Goal: Contribute content: Add original content to the website for others to see

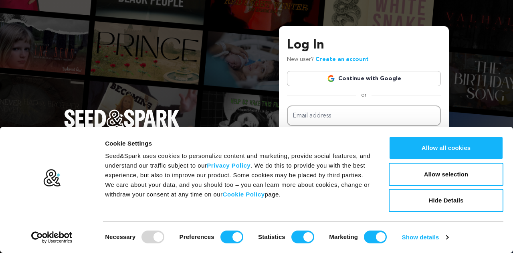
click at [368, 79] on link "Continue with Google" at bounding box center [364, 78] width 154 height 15
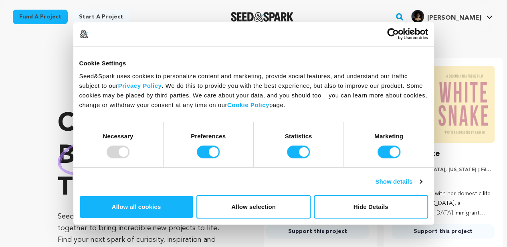
scroll to position [0, 132]
click at [311, 195] on button "Allow selection" at bounding box center [253, 206] width 114 height 23
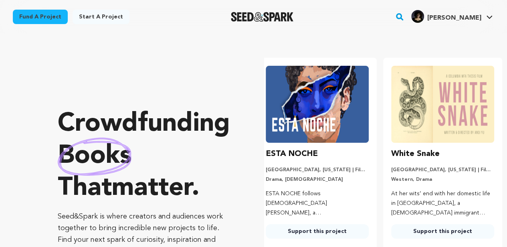
click at [466, 26] on div "Nicole A. Nicole A." at bounding box center [452, 16] width 85 height 21
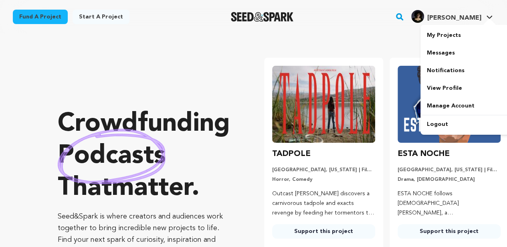
scroll to position [0, 0]
click at [462, 21] on span "[PERSON_NAME]" at bounding box center [454, 18] width 54 height 6
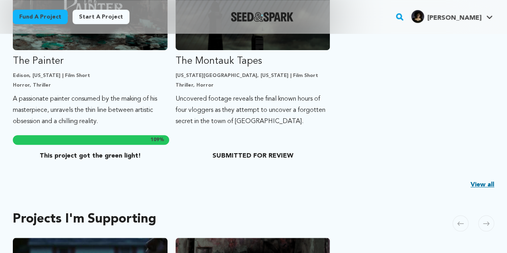
scroll to position [273, 0]
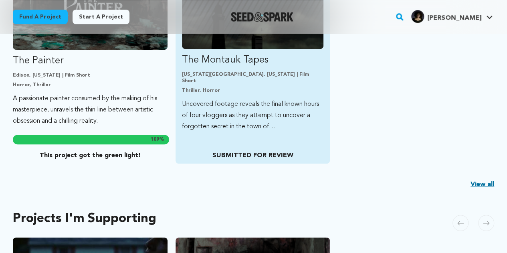
click at [241, 154] on p "SUBMITTED FOR REVIEW" at bounding box center [253, 156] width 142 height 10
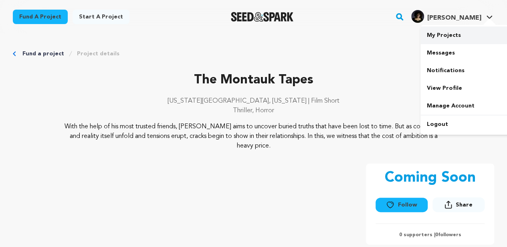
click at [442, 40] on link "My Projects" at bounding box center [465, 35] width 90 height 18
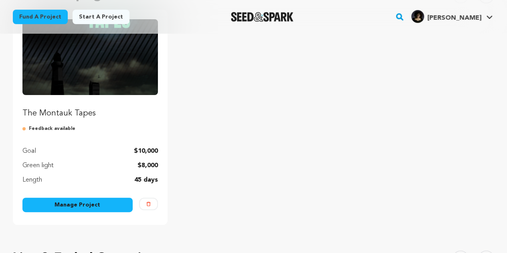
scroll to position [107, 0]
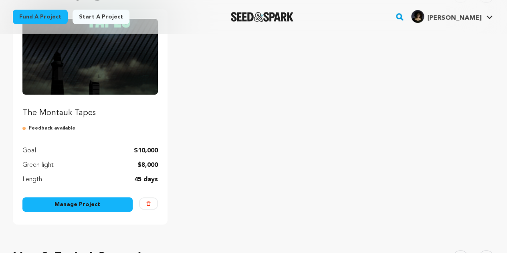
click at [65, 128] on p "Feedback available" at bounding box center [89, 128] width 135 height 6
click at [86, 199] on link "Manage Project" at bounding box center [77, 204] width 110 height 14
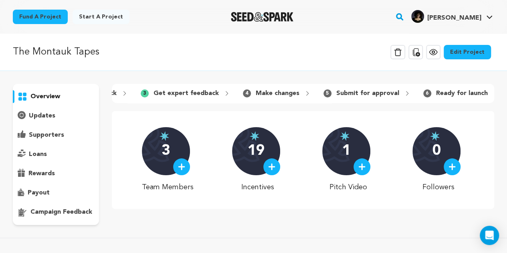
click at [57, 210] on p "campaign feedback" at bounding box center [61, 212] width 62 height 10
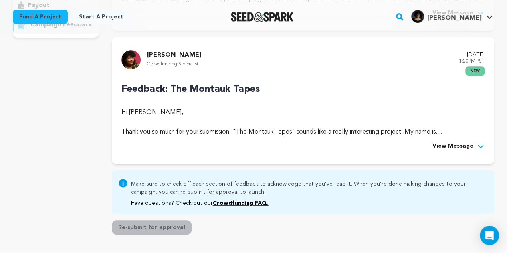
scroll to position [187, 0]
click at [467, 151] on div "Rocco Garrison Crowdfunding Specialist September 18, 2025 1:20PM PST new Feedba…" at bounding box center [303, 101] width 382 height 127
click at [463, 148] on span "View Message" at bounding box center [452, 147] width 41 height 10
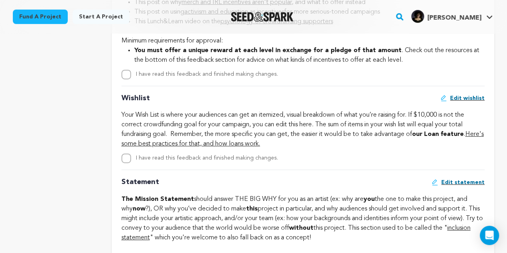
scroll to position [1287, 0]
click at [250, 146] on link "Here's some best practices for that, and how loans work." at bounding box center [302, 138] width 362 height 16
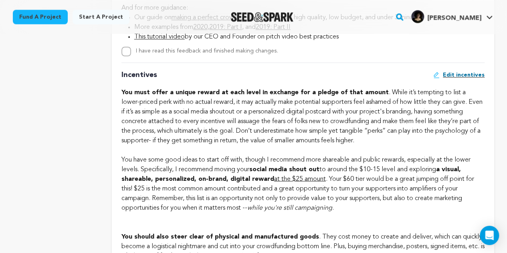
scroll to position [670, 0]
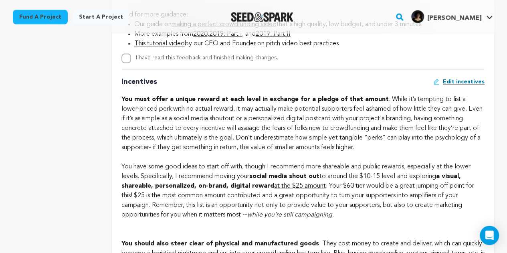
click at [457, 82] on span "Edit incentives" at bounding box center [464, 82] width 42 height 8
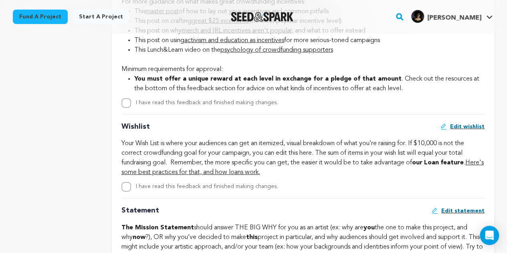
scroll to position [1258, 0]
click at [267, 105] on label "I have read this feedback and finished making changes." at bounding box center [207, 102] width 142 height 6
click at [131, 107] on input "I have read this feedback and finished making changes." at bounding box center [126, 103] width 10 height 10
checkbox input "true"
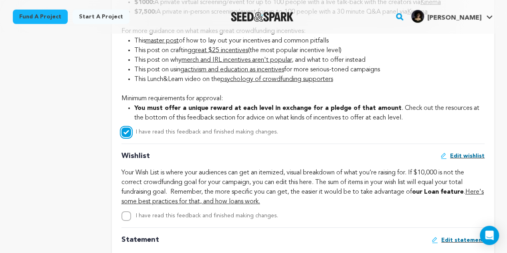
scroll to position [1296, 0]
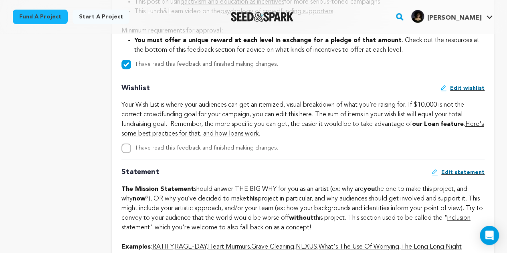
drag, startPoint x: 128, startPoint y: 162, endPoint x: 129, endPoint y: 174, distance: 12.1
click at [129, 174] on div "Hi Nicole Agosto, Thank you so much for your submission! "The Montauk Tapes" so…" at bounding box center [302, 86] width 363 height 2186
click at [129, 153] on input "I have read this feedback and finished making changes." at bounding box center [126, 148] width 10 height 10
checkbox input "true"
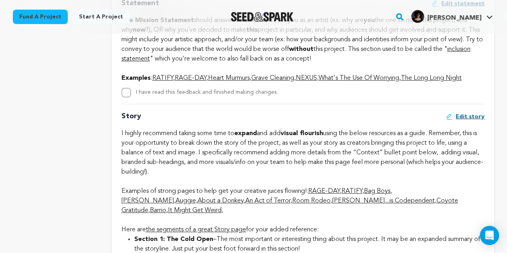
scroll to position [1464, 0]
click at [269, 137] on strong at bounding box center [268, 134] width 2 height 6
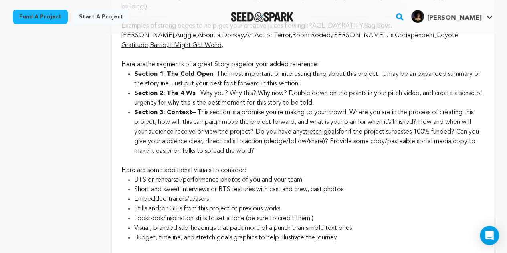
scroll to position [1629, 0]
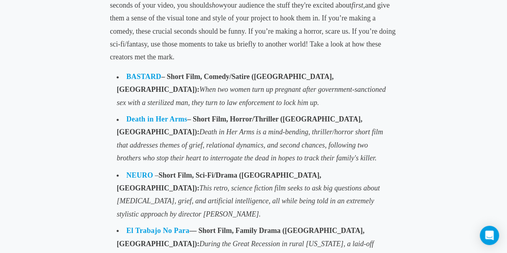
scroll to position [588, 0]
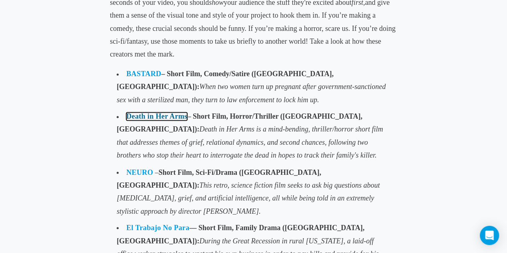
click at [146, 117] on link "Death in Her Arms" at bounding box center [156, 116] width 61 height 8
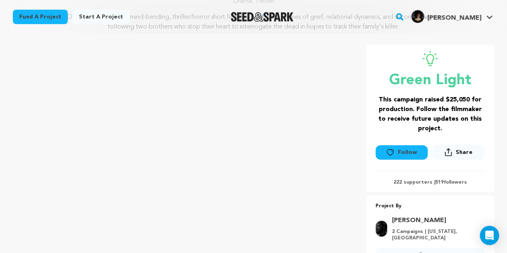
scroll to position [109, 0]
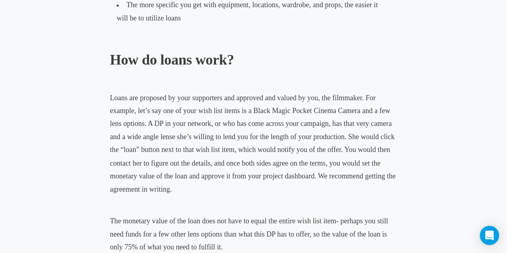
scroll to position [597, 0]
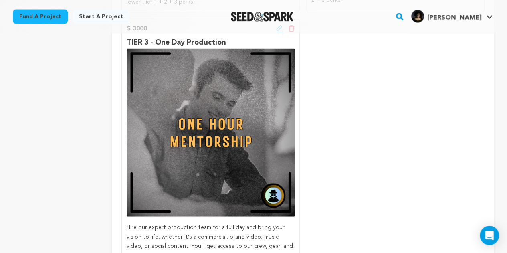
scroll to position [2421, 0]
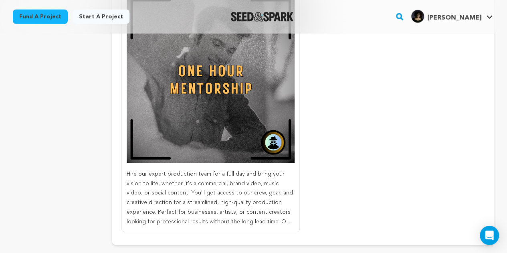
click at [274, 208] on p "Hire our expert production team for a full day and bring your vision to life, w…" at bounding box center [211, 198] width 168 height 57
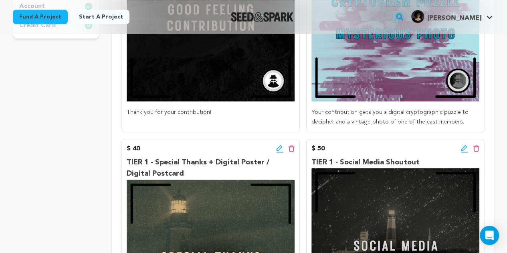
scroll to position [286, 0]
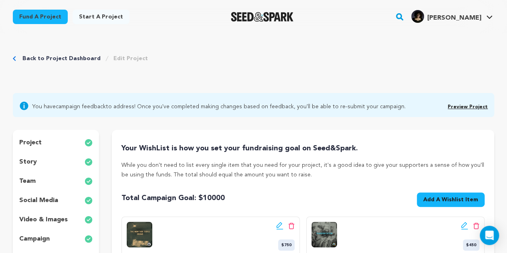
click at [437, 196] on span "Add A Wishlist Item" at bounding box center [450, 200] width 55 height 8
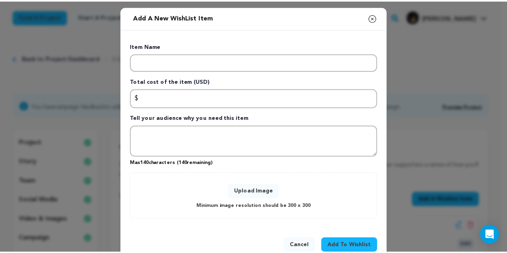
scroll to position [19, 0]
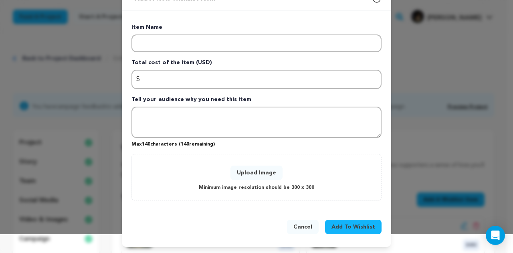
click at [298, 223] on button "Cancel" at bounding box center [303, 227] width 32 height 14
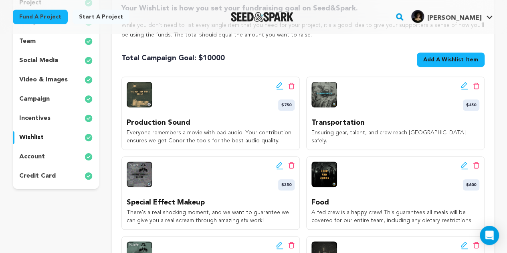
scroll to position [140, 0]
click at [55, 117] on div "incentives" at bounding box center [56, 117] width 86 height 13
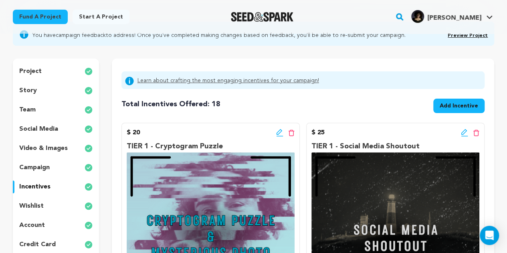
scroll to position [68, 0]
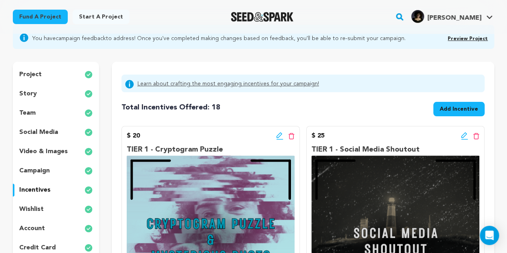
click at [54, 212] on div "wishlist" at bounding box center [56, 209] width 86 height 13
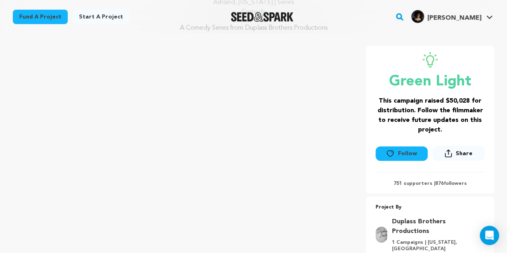
scroll to position [98, 0]
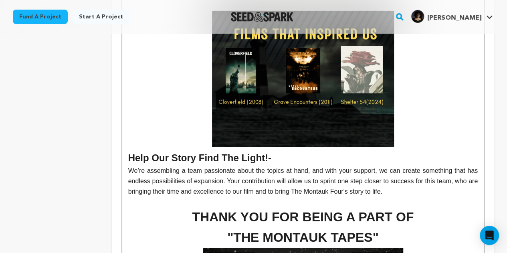
scroll to position [1351, 0]
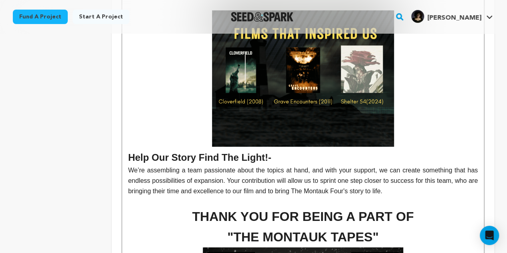
click at [420, 196] on p at bounding box center [302, 201] width 349 height 10
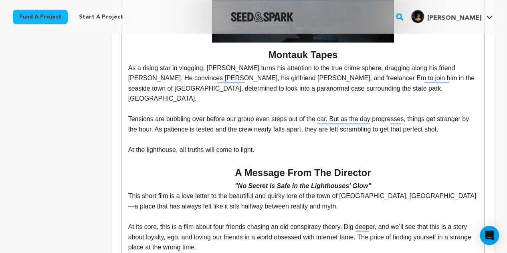
scroll to position [339, 0]
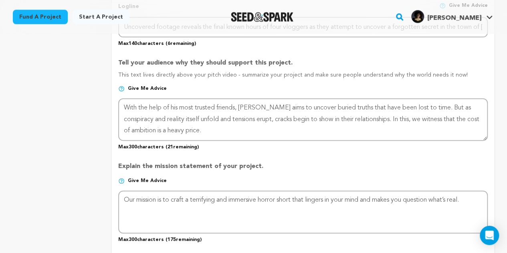
scroll to position [446, 0]
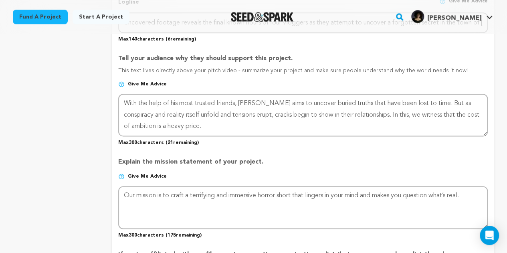
drag, startPoint x: 260, startPoint y: 163, endPoint x: 117, endPoint y: 162, distance: 142.7
click at [117, 162] on form "Project Title Project Name The Montauk Tapes Project URL Give me advice Project…" at bounding box center [303, 113] width 382 height 835
copy p "Explain the mission statement of your project."
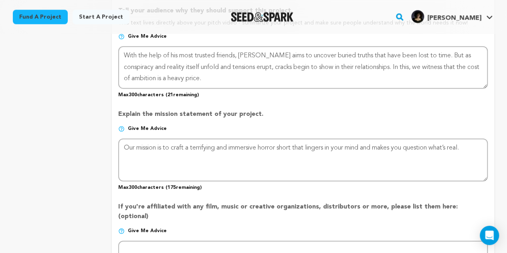
scroll to position [494, 0]
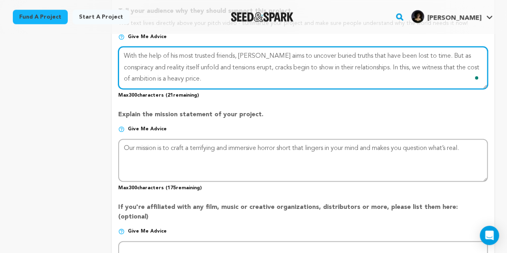
drag, startPoint x: 210, startPoint y: 75, endPoint x: 116, endPoint y: 44, distance: 99.1
click at [116, 44] on form "Project Title Project Name The Montauk Tapes Project URL Give me advice Project…" at bounding box center [303, 66] width 382 height 835
paste textarea "A POC and women-led found footage horror, *The Montauk Tapes* follows Mark and …"
click at [183, 56] on textarea "To enrich screen reader interactions, please activate Accessibility in Grammarl…" at bounding box center [303, 67] width 370 height 42
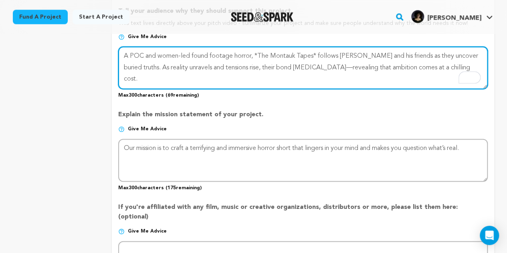
click at [255, 58] on textarea "To enrich screen reader interactions, please activate Accessibility in Grammarl…" at bounding box center [303, 67] width 370 height 42
click at [317, 59] on textarea "To enrich screen reader interactions, please activate Accessibility in Grammarl…" at bounding box center [303, 67] width 370 height 42
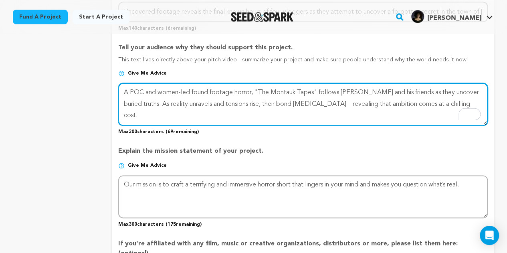
scroll to position [456, 0]
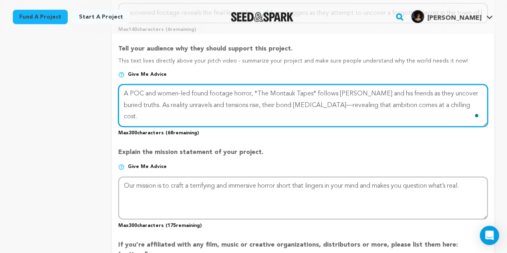
type textarea "With the help of his most trusted friends, Mark aims to uncover buried truths t…"
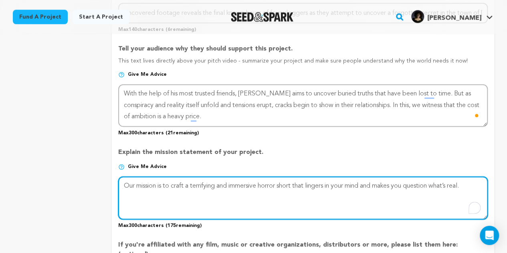
drag, startPoint x: 122, startPoint y: 186, endPoint x: 272, endPoint y: 257, distance: 165.8
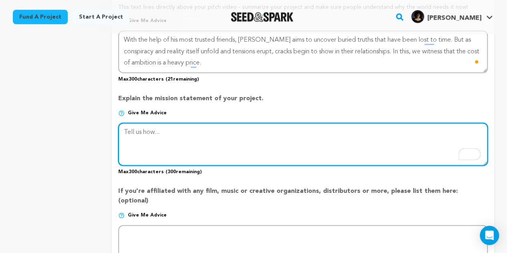
click at [225, 134] on textarea "To enrich screen reader interactions, please activate Accessibility in Grammarl…" at bounding box center [303, 144] width 370 height 42
paste textarea "The Montauk Tapes aims to revitalize found footage horror through a thrilling, …"
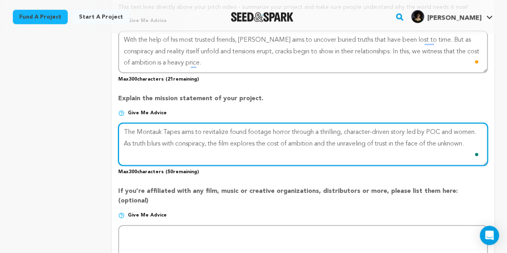
type textarea "The Montauk Tapes aims to revitalize found footage horror through a thrilling, …"
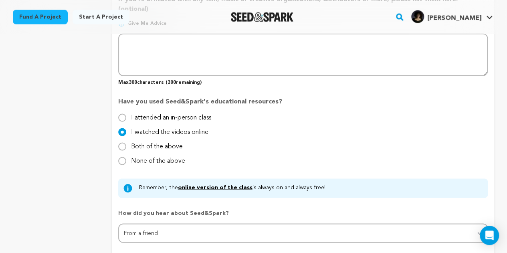
scroll to position [721, 0]
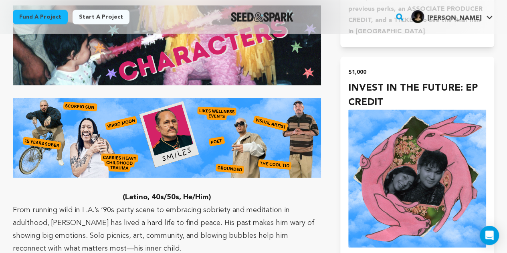
scroll to position [2228, 0]
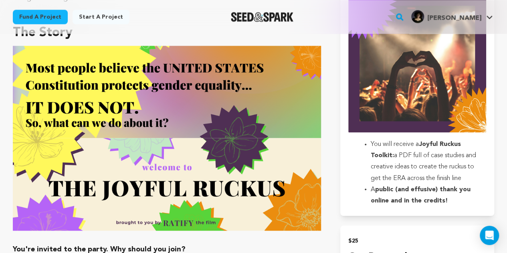
scroll to position [588, 0]
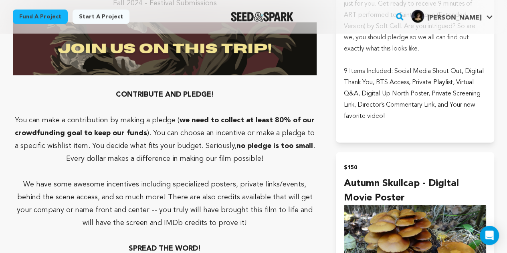
scroll to position [2577, 0]
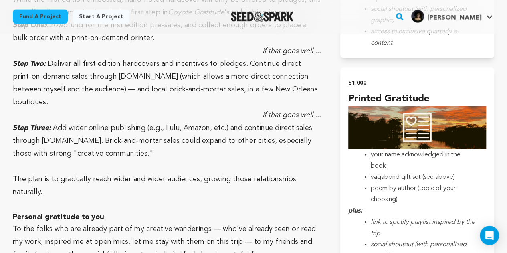
scroll to position [2395, 0]
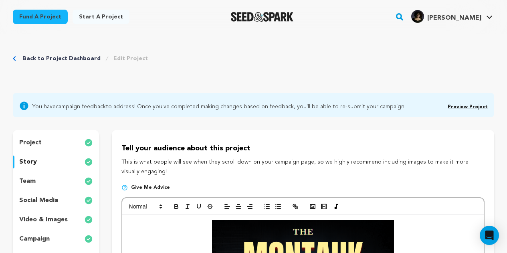
scroll to position [339, 0]
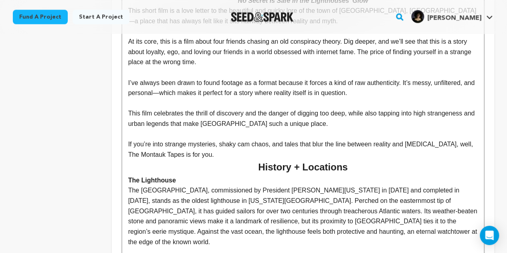
scroll to position [525, 0]
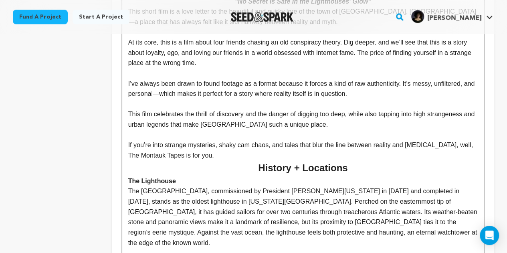
click at [310, 160] on h2 "History + Locations" at bounding box center [302, 167] width 349 height 15
click at [305, 140] on p "If you’re into strange mysteries, shaky cam chaos, and tales that blur the line…" at bounding box center [302, 145] width 349 height 10
click at [302, 150] on p "The Montauk Tapes is for you." at bounding box center [302, 155] width 349 height 10
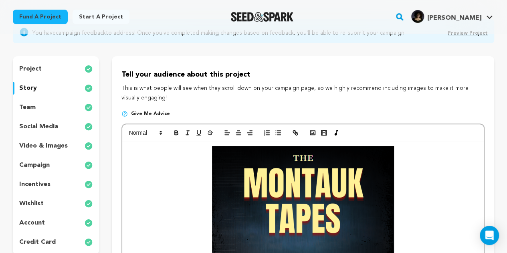
scroll to position [73, 0]
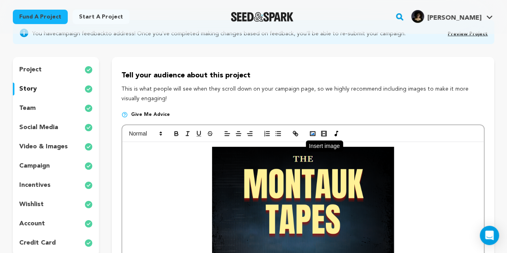
click at [312, 131] on icon "button" at bounding box center [312, 133] width 7 height 7
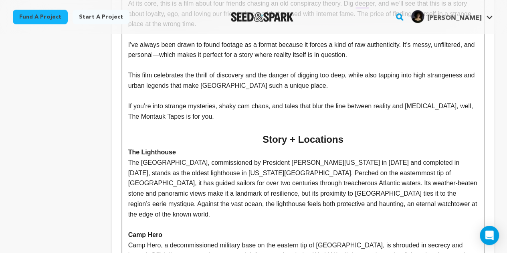
click at [197, 121] on p "To enrich screen reader interactions, please activate Accessibility in Grammarl…" at bounding box center [302, 126] width 349 height 10
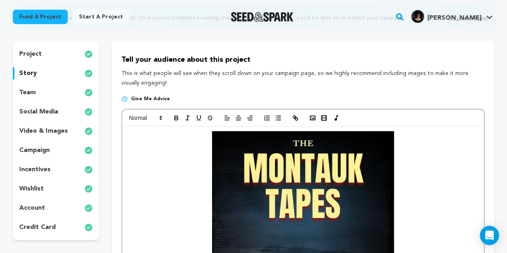
scroll to position [83, 0]
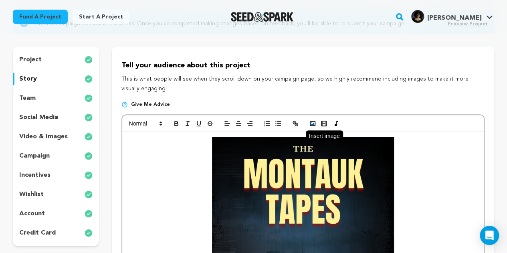
click at [313, 121] on icon "button" at bounding box center [312, 123] width 7 height 7
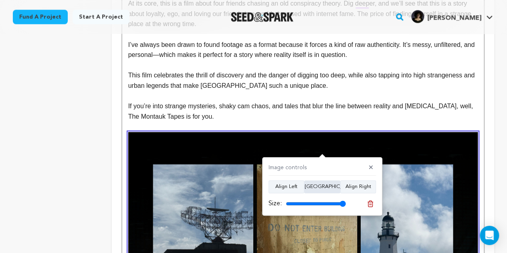
click at [319, 184] on button "Align Center" at bounding box center [322, 186] width 36 height 13
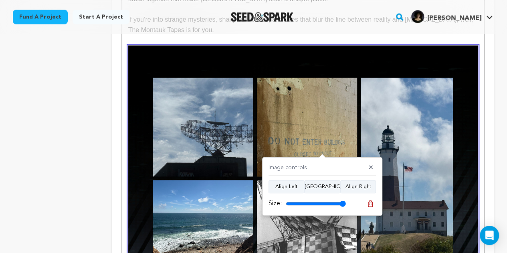
scroll to position [651, 0]
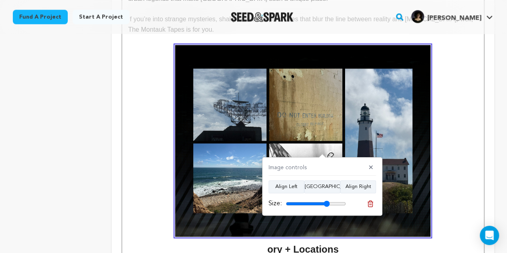
drag, startPoint x: 340, startPoint y: 203, endPoint x: 326, endPoint y: 203, distance: 13.6
type input "73"
click at [326, 203] on input "range" at bounding box center [316, 203] width 60 height 6
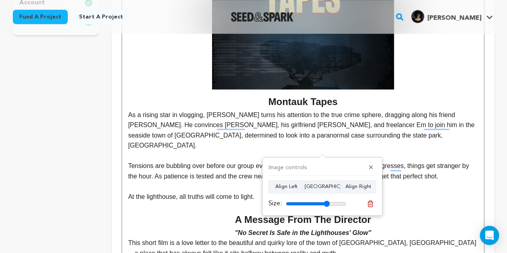
scroll to position [286, 0]
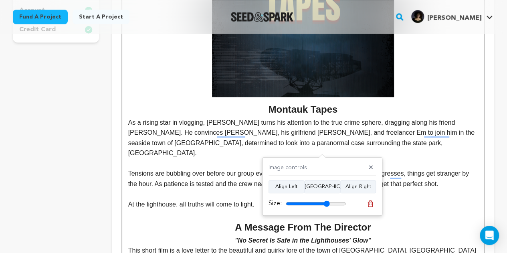
click at [330, 89] on img "To enrich screen reader interactions, please activate Accessibility in Grammarl…" at bounding box center [303, 15] width 182 height 164
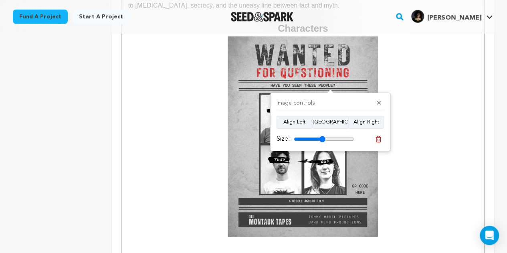
scroll to position [1051, 0]
click at [344, 198] on img "To enrich screen reader interactions, please activate Accessibility in Grammarl…" at bounding box center [303, 136] width 150 height 200
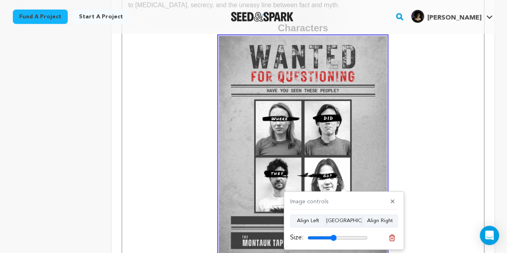
type input "48"
click at [333, 240] on input "range" at bounding box center [337, 237] width 60 height 6
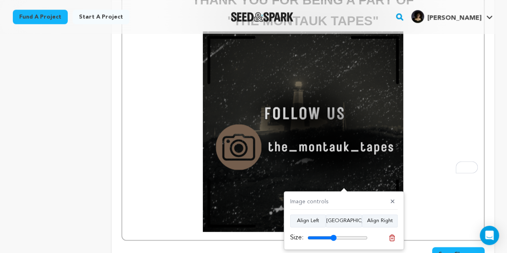
scroll to position [1966, 0]
click at [456, 250] on span "Save Changes" at bounding box center [458, 254] width 40 height 8
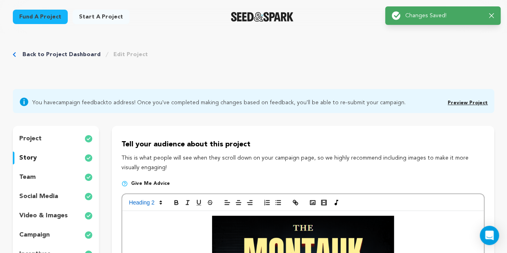
scroll to position [0, 0]
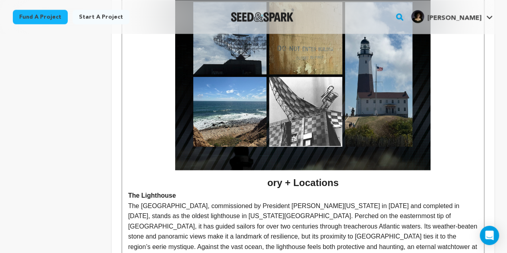
scroll to position [717, 0]
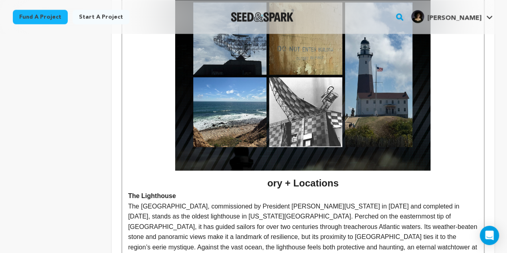
click at [267, 190] on p "The Lighthouse" at bounding box center [302, 195] width 349 height 10
click at [267, 174] on h2 "ory + Locations" at bounding box center [302, 85] width 349 height 212
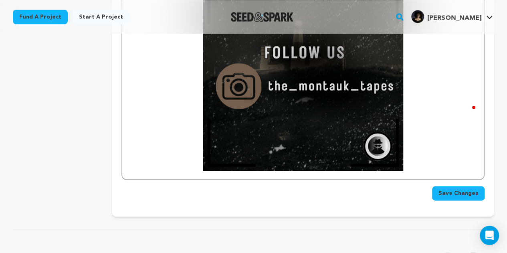
scroll to position [2027, 0]
click at [440, 186] on button "Save Changes" at bounding box center [458, 193] width 53 height 14
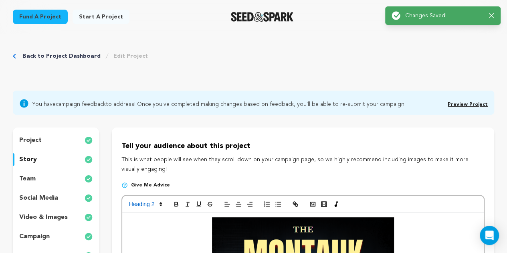
scroll to position [0, 0]
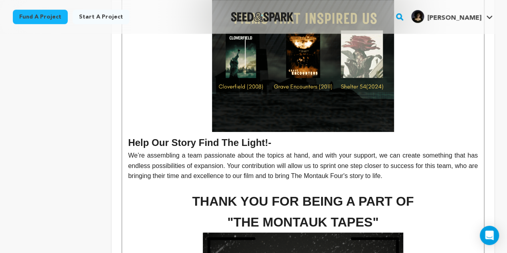
scroll to position [1764, 0]
